Goal: Task Accomplishment & Management: Complete application form

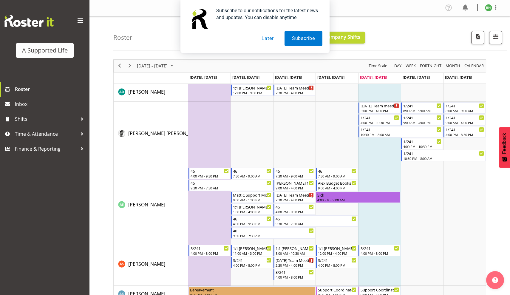
click at [265, 39] on button "Later" at bounding box center [267, 38] width 27 height 15
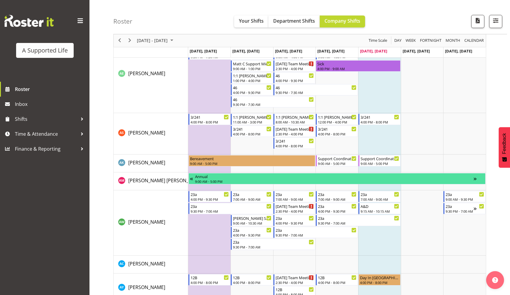
scroll to position [158, 0]
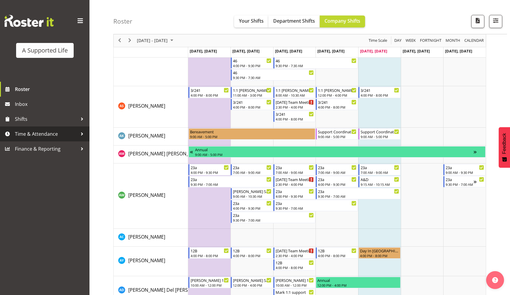
click at [78, 135] on div at bounding box center [82, 133] width 9 height 9
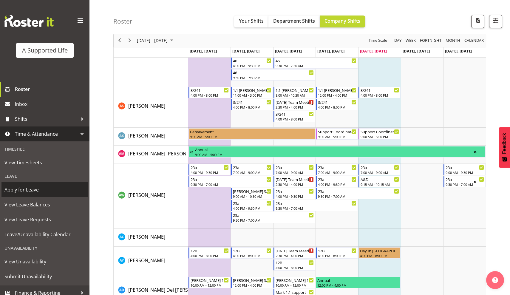
click at [31, 189] on span "Apply for Leave" at bounding box center [44, 189] width 81 height 9
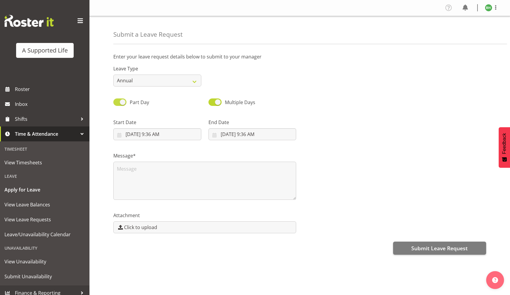
click at [124, 103] on span at bounding box center [119, 101] width 13 height 7
click at [117, 103] on input "Part Day" at bounding box center [115, 102] width 4 height 4
click at [121, 104] on span at bounding box center [119, 101] width 13 height 7
click at [117, 104] on input "All Day" at bounding box center [115, 102] width 4 height 4
checkbox input "true"
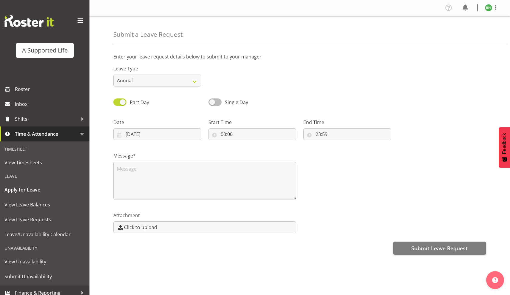
click at [216, 102] on span at bounding box center [215, 101] width 13 height 7
click at [212, 102] on input "Single Day" at bounding box center [211, 102] width 4 height 4
checkbox input "true"
click at [122, 101] on span at bounding box center [119, 101] width 13 height 7
click at [117, 101] on input "Part Day" at bounding box center [115, 102] width 4 height 4
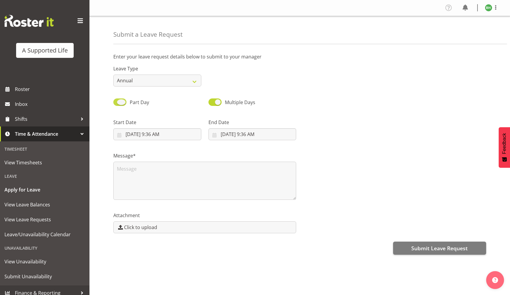
checkbox input "false"
click at [119, 101] on span at bounding box center [119, 101] width 13 height 7
click at [117, 101] on input "All Day" at bounding box center [115, 102] width 4 height 4
checkbox input "true"
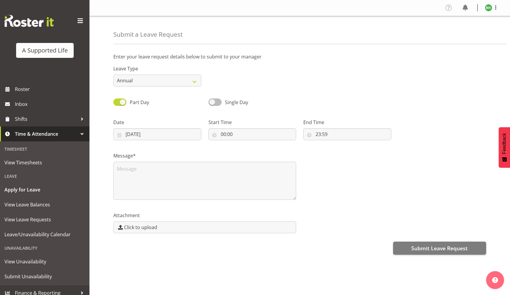
click at [222, 101] on span "Single Day" at bounding box center [235, 102] width 27 height 7
click at [212, 101] on input "Single Day" at bounding box center [211, 102] width 4 height 4
checkbox input "true"
click at [174, 138] on input "[DATE] 9:36 AM" at bounding box center [157, 134] width 88 height 12
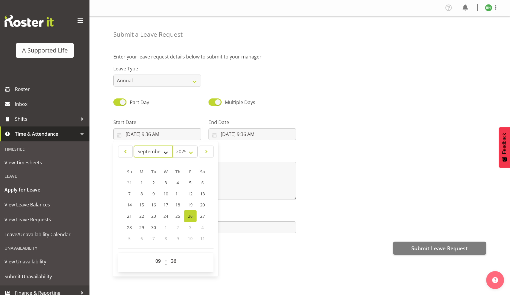
select select "9"
click at [235, 136] on input "[DATE] 9:36 AM" at bounding box center [253, 134] width 88 height 12
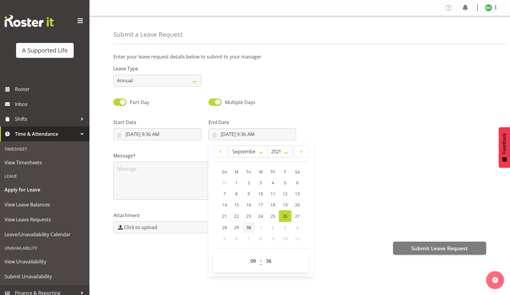
click at [249, 226] on span "30" at bounding box center [248, 228] width 5 height 6
click at [249, 216] on span "23" at bounding box center [248, 216] width 5 height 6
click at [251, 226] on span "30" at bounding box center [248, 228] width 5 height 6
type input "[DATE] 9:36 AM"
click at [159, 135] on input "[DATE] 9:36 AM" at bounding box center [157, 134] width 88 height 12
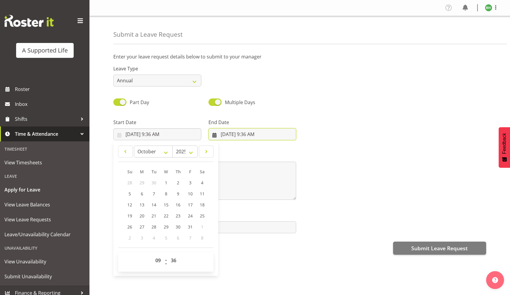
click at [242, 133] on input "[DATE] 9:36 AM" at bounding box center [253, 134] width 88 height 12
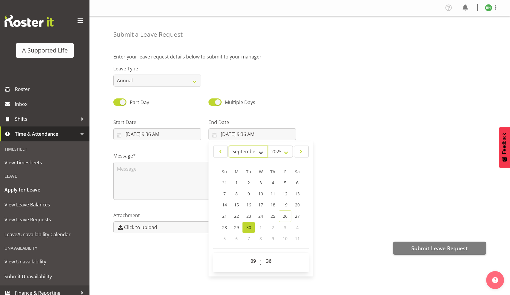
select select "9"
click at [283, 227] on span "31" at bounding box center [285, 227] width 5 height 6
type input "[DATE] 9:36 AM"
click at [342, 130] on div at bounding box center [395, 126] width 190 height 33
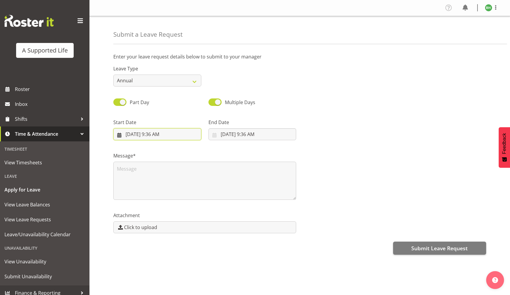
click at [132, 138] on input "[DATE] 9:36 AM" at bounding box center [157, 134] width 88 height 12
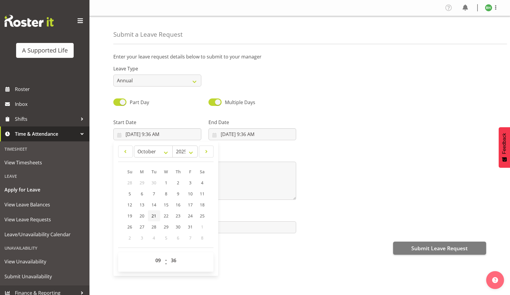
click at [152, 215] on span "21" at bounding box center [154, 216] width 5 height 6
click at [143, 215] on span "20" at bounding box center [142, 216] width 5 height 6
type input "[DATE] 9:36 AM"
click at [317, 187] on div "Message*" at bounding box center [300, 174] width 380 height 60
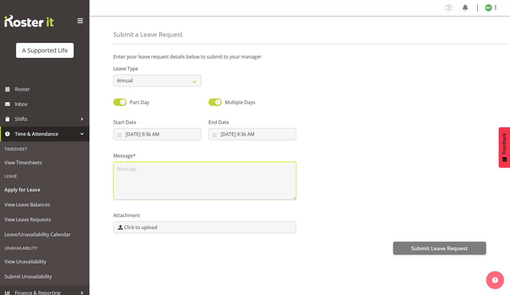
click at [252, 185] on textarea at bounding box center [204, 181] width 183 height 38
type textarea "Uni exams"
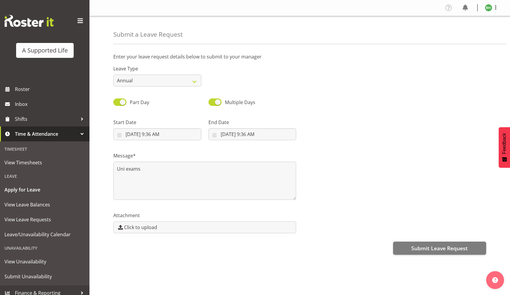
click at [423, 78] on div "Leave Type Annual Sick Bereavement Domestic Violence Parental Jury Service Day …" at bounding box center [300, 73] width 380 height 33
